Goal: Check status: Check status

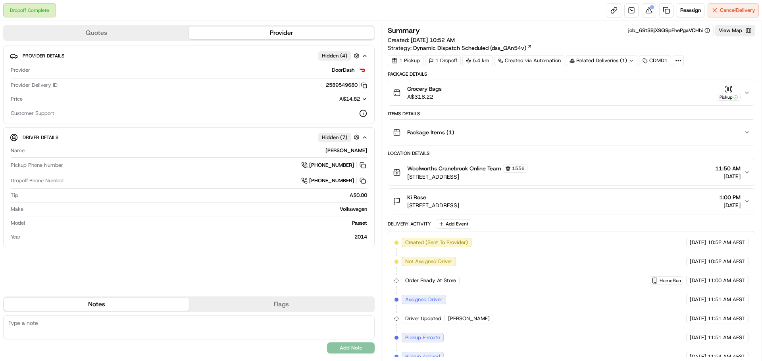
click at [734, 131] on div "Package Items ( 1 )" at bounding box center [568, 133] width 351 height 16
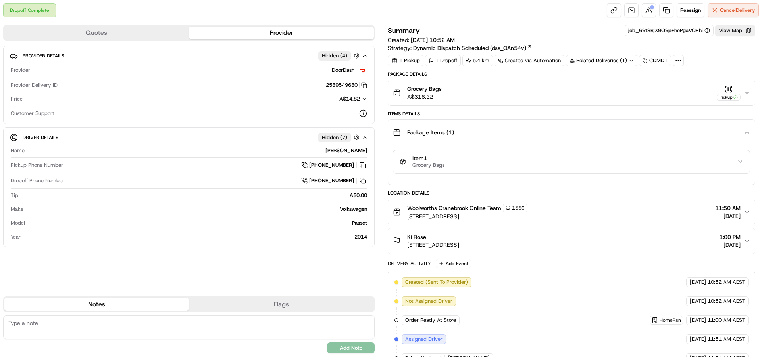
click at [668, 163] on div "Item 1 Grocery Bags" at bounding box center [567, 161] width 337 height 13
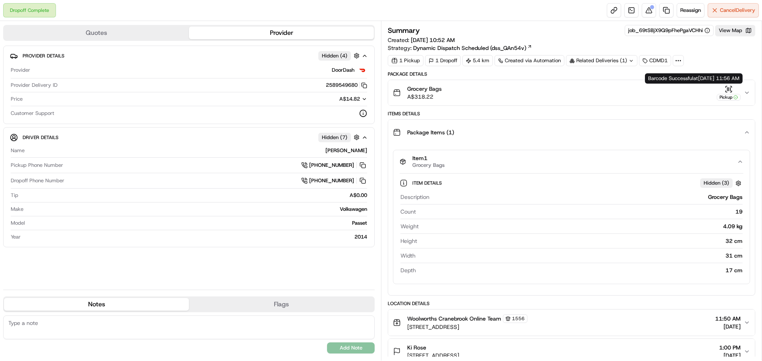
click at [726, 93] on icon "button" at bounding box center [728, 89] width 8 height 8
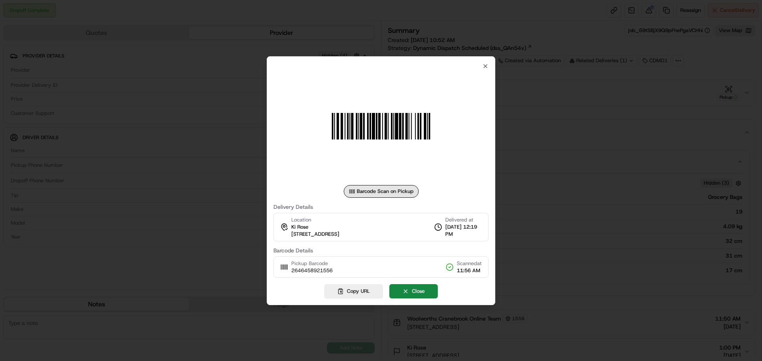
click at [339, 234] on span "[STREET_ADDRESS]" at bounding box center [315, 234] width 48 height 7
drag, startPoint x: 390, startPoint y: 275, endPoint x: 398, endPoint y: 275, distance: 7.9
click at [390, 275] on div "Pickup Barcode 2646458921556 Scanned at 11:56 AM" at bounding box center [380, 267] width 215 height 21
click at [484, 68] on icon "button" at bounding box center [485, 66] width 6 height 6
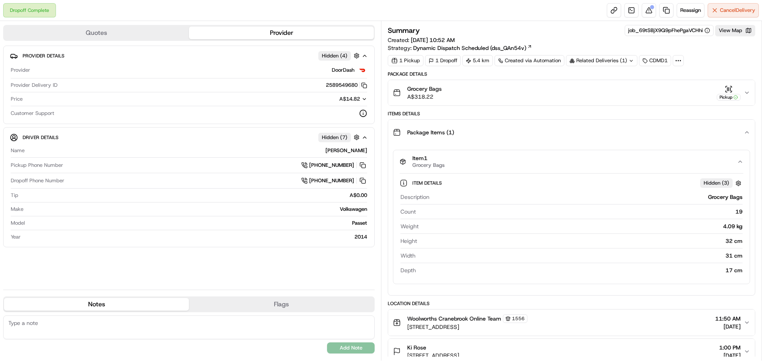
click at [462, 163] on div "Item 1 Grocery Bags" at bounding box center [567, 161] width 337 height 13
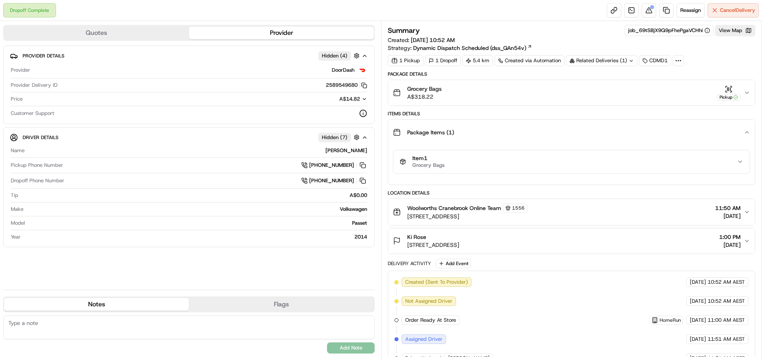
click at [462, 163] on div "Item 1 Grocery Bags" at bounding box center [567, 161] width 337 height 13
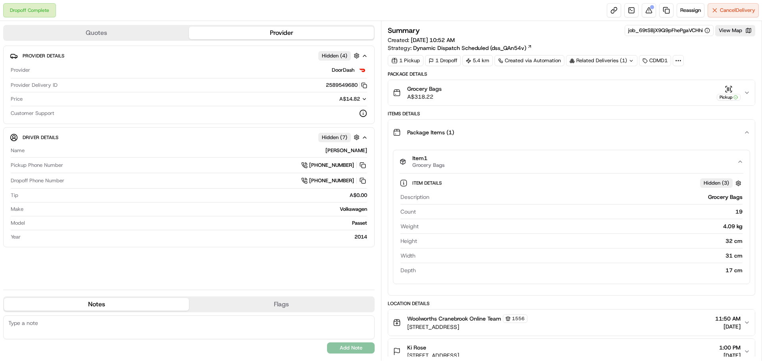
click at [713, 182] on span "Hidden ( 3 )" at bounding box center [715, 183] width 25 height 7
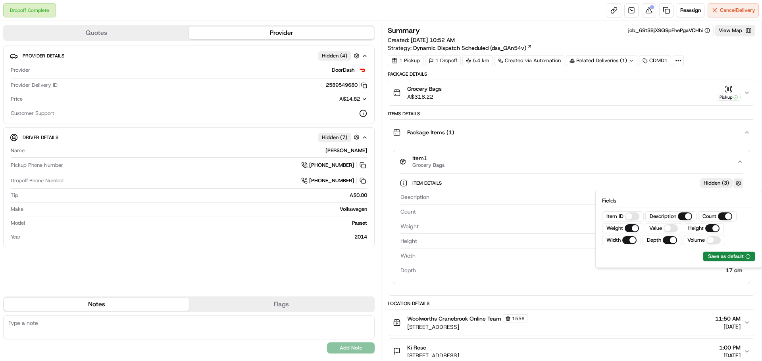
click at [739, 185] on button "button" at bounding box center [738, 184] width 10 height 10
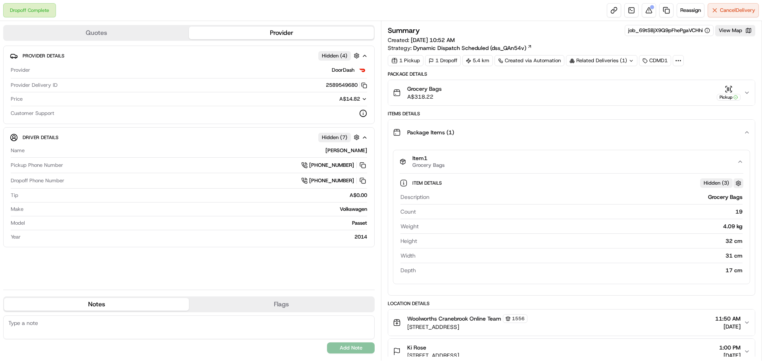
click at [739, 185] on button "button" at bounding box center [738, 184] width 10 height 10
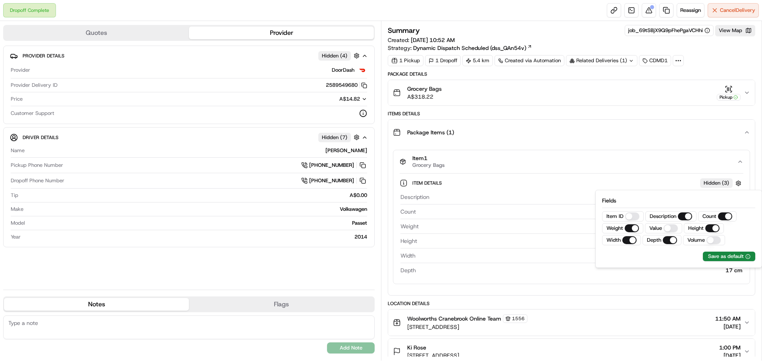
click at [444, 133] on span "Package Items ( 1 )" at bounding box center [430, 133] width 47 height 8
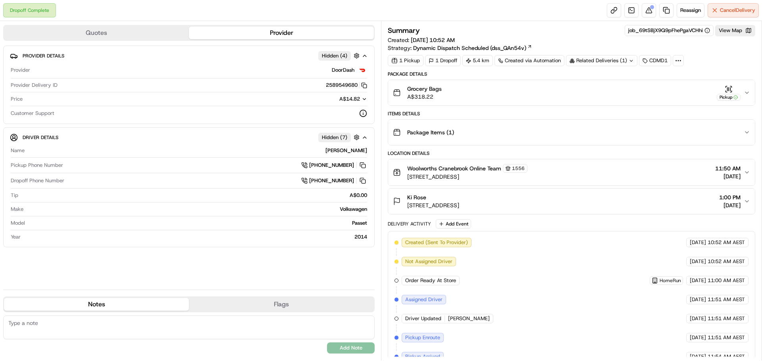
click at [444, 133] on span "Package Items ( 1 )" at bounding box center [430, 133] width 47 height 8
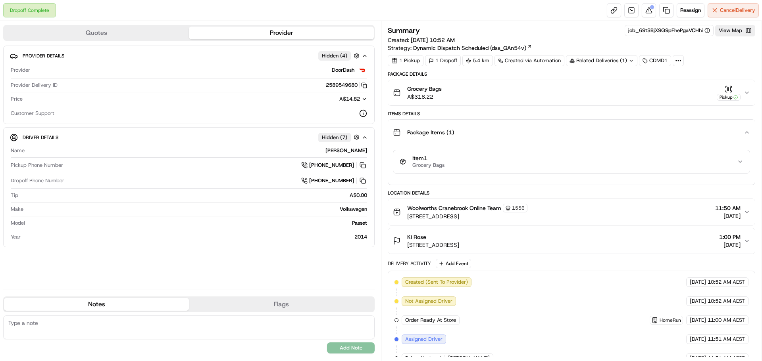
click at [607, 58] on div "Related Deliveries (1)" at bounding box center [601, 60] width 71 height 11
click at [503, 90] on div "Grocery Bags A$318.22 Pickup" at bounding box center [568, 93] width 351 height 16
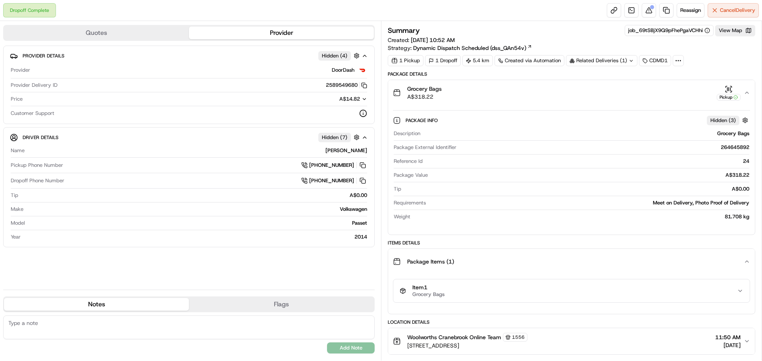
click at [719, 119] on span "Hidden ( 3 )" at bounding box center [722, 120] width 25 height 7
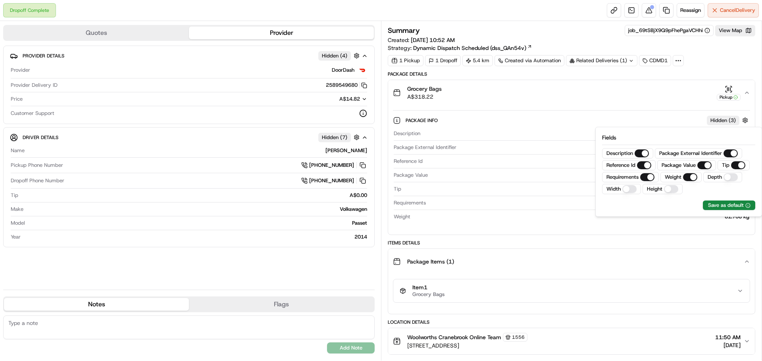
click at [719, 119] on span "Hidden ( 3 )" at bounding box center [722, 120] width 25 height 7
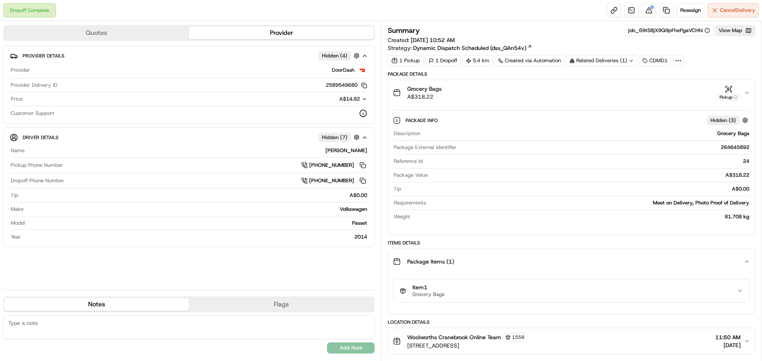
click at [706, 202] on div "Meet on Delivery, Photo Proof of Delivery" at bounding box center [589, 203] width 320 height 7
click at [436, 291] on span "Item 1" at bounding box center [428, 287] width 32 height 7
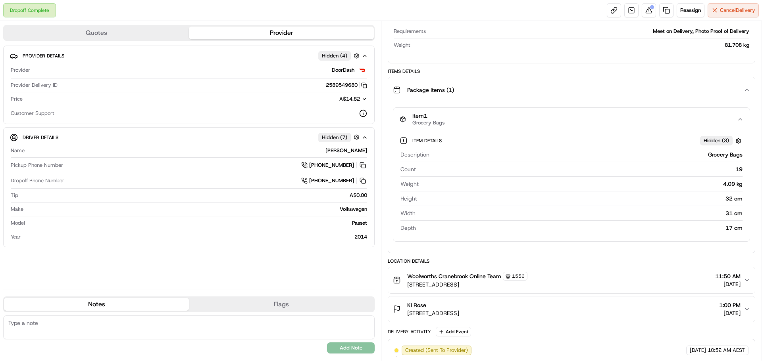
scroll to position [344, 0]
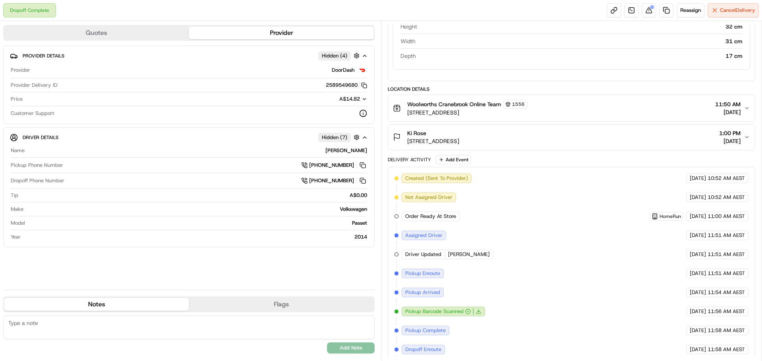
click at [451, 138] on span "[STREET_ADDRESS]" at bounding box center [433, 141] width 52 height 8
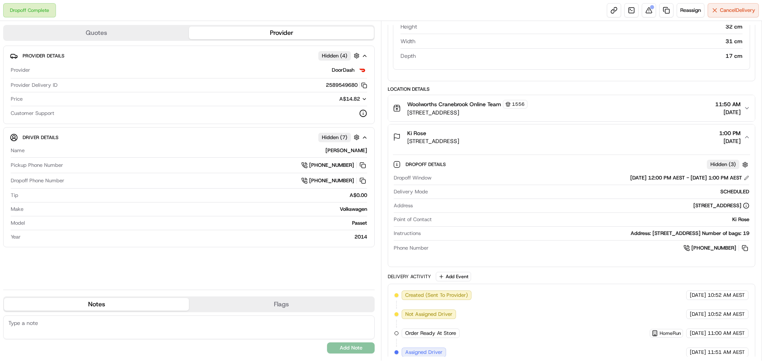
click at [488, 110] on span "[STREET_ADDRESS]" at bounding box center [467, 113] width 120 height 8
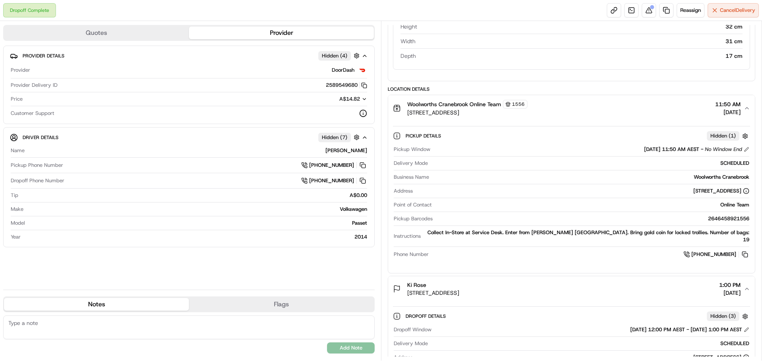
click at [725, 137] on span "Hidden ( 1 )" at bounding box center [722, 136] width 25 height 7
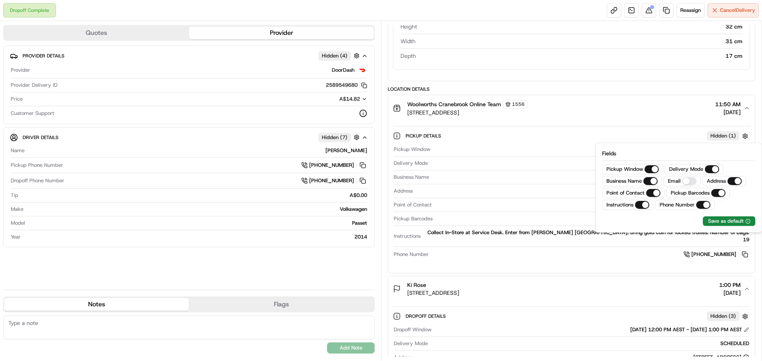
click at [725, 137] on span "Hidden ( 1 )" at bounding box center [722, 136] width 25 height 7
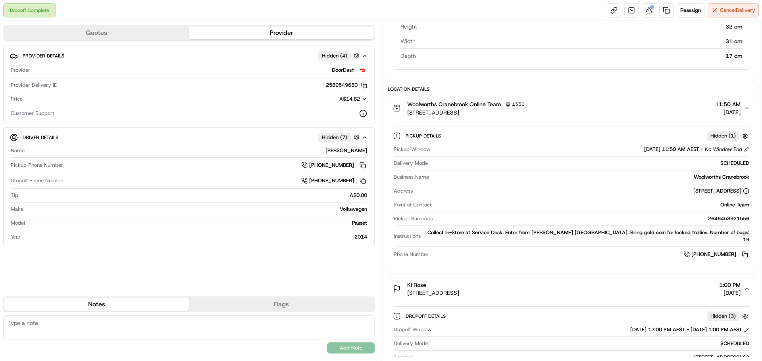
scroll to position [516, 0]
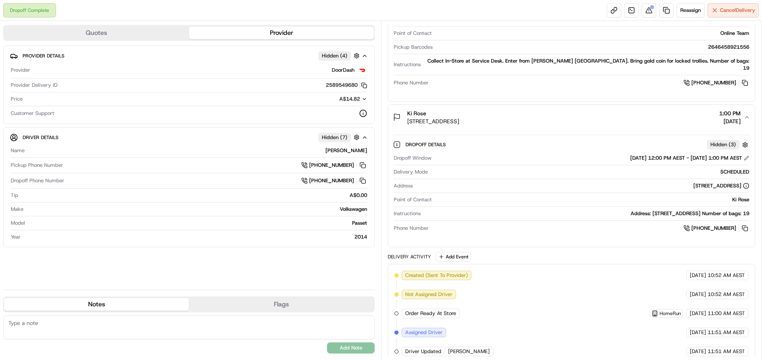
click at [717, 141] on span "Hidden ( 3 )" at bounding box center [722, 144] width 25 height 7
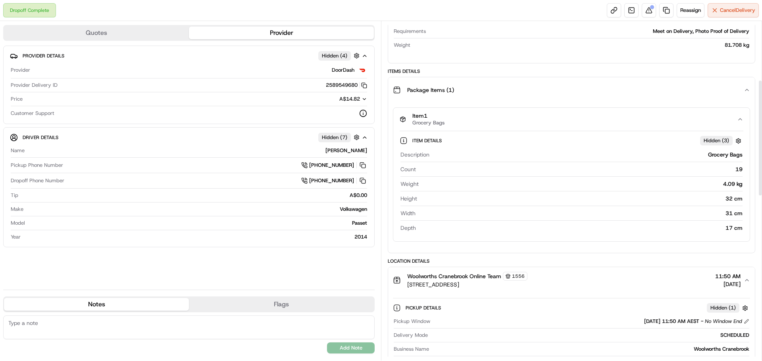
scroll to position [0, 0]
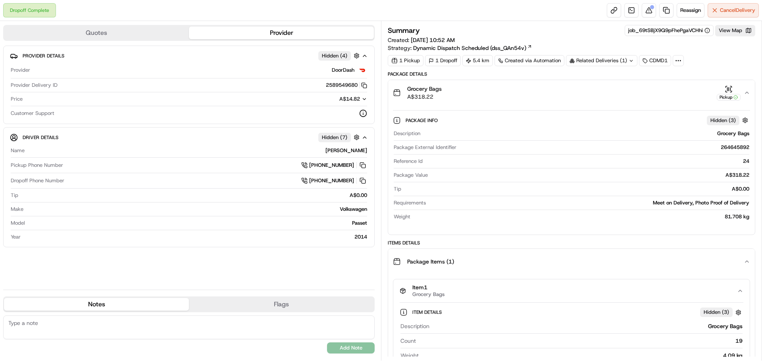
click at [453, 127] on div "Package Info Hidden ( 3 )" at bounding box center [571, 120] width 357 height 13
click at [712, 202] on div "Meet on Delivery, Photo Proof of Delivery" at bounding box center [589, 203] width 320 height 7
click at [718, 117] on span "Hidden ( 3 )" at bounding box center [722, 120] width 25 height 7
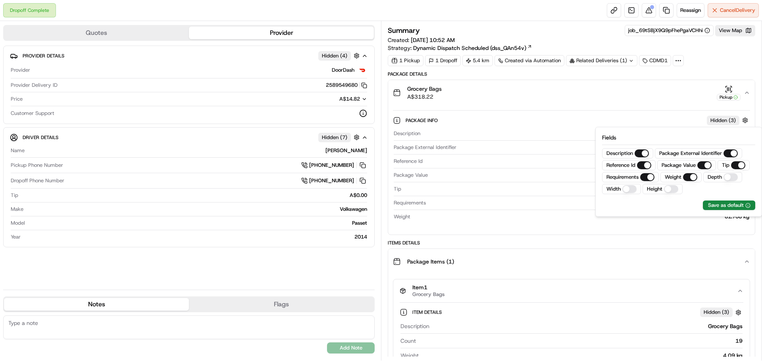
click at [718, 117] on span "Hidden ( 3 )" at bounding box center [722, 120] width 25 height 7
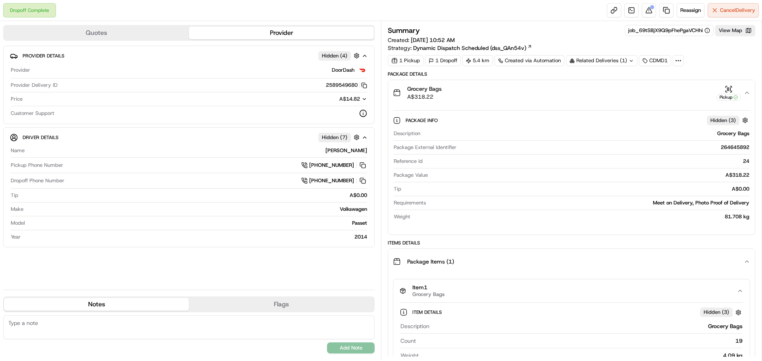
click at [718, 117] on span "Hidden ( 3 )" at bounding box center [722, 120] width 25 height 7
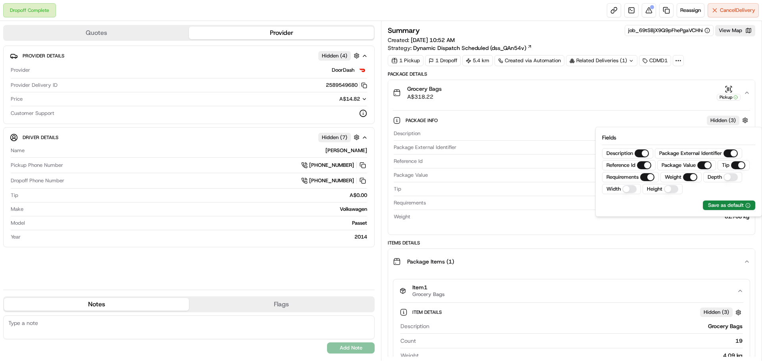
click at [718, 117] on span "Hidden ( 3 )" at bounding box center [722, 120] width 25 height 7
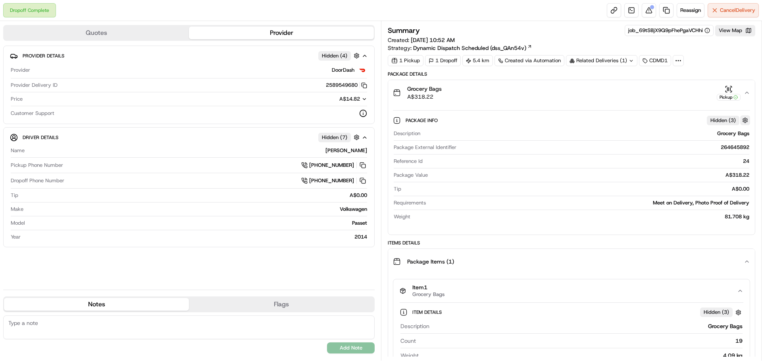
click at [743, 119] on button "button" at bounding box center [745, 120] width 10 height 10
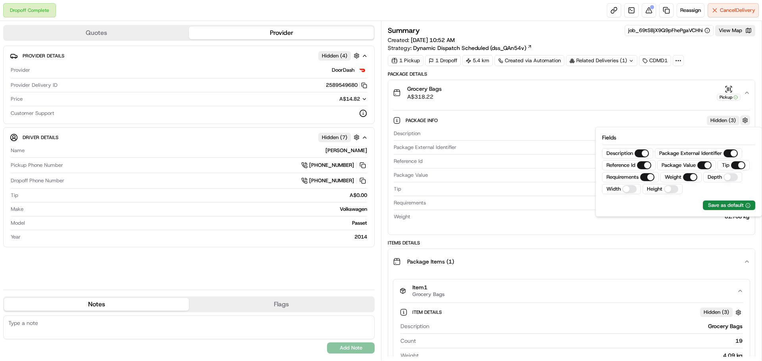
click at [743, 119] on button "button" at bounding box center [745, 120] width 10 height 10
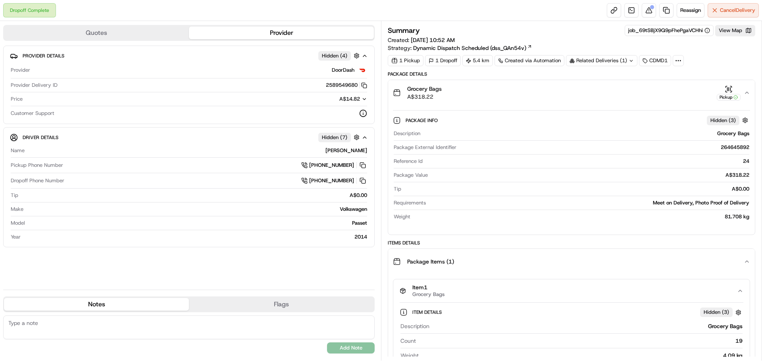
click at [402, 122] on div "Package Info Hidden ( 3 )" at bounding box center [571, 120] width 357 height 13
click at [404, 122] on div "Package Info Hidden ( 3 )" at bounding box center [571, 120] width 357 height 13
click at [424, 262] on span "Package Items ( 1 )" at bounding box center [430, 262] width 47 height 8
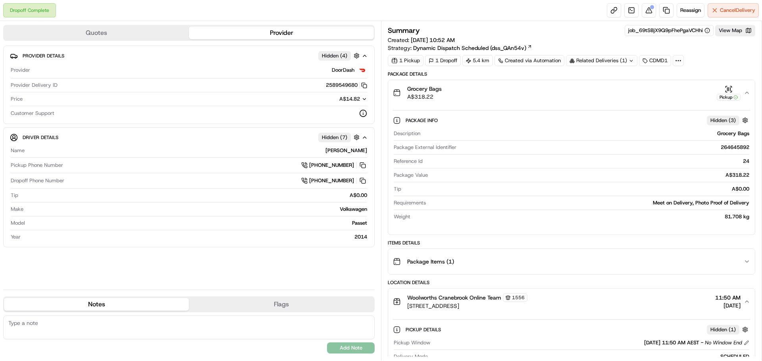
click at [424, 262] on span "Package Items ( 1 )" at bounding box center [430, 262] width 47 height 8
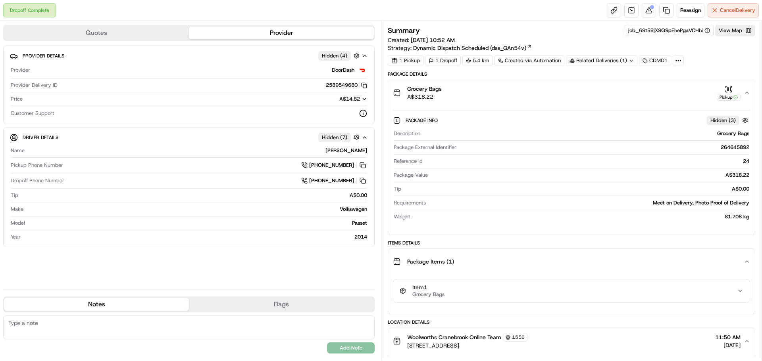
click at [428, 286] on span "Item 1" at bounding box center [428, 287] width 32 height 7
